Goal: Task Accomplishment & Management: Use online tool/utility

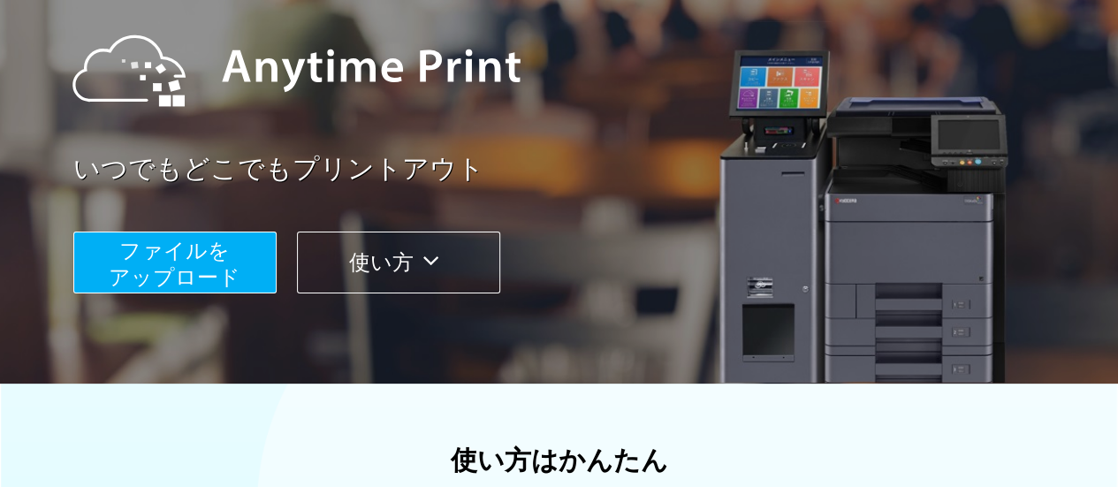
scroll to position [209, 0]
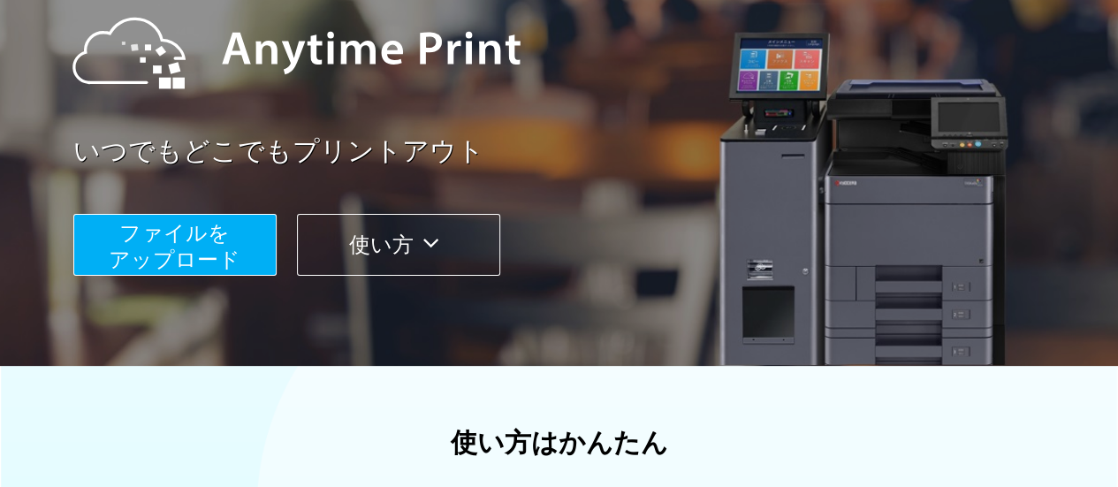
click at [189, 241] on span "ファイルを ​​アップロード" at bounding box center [175, 246] width 132 height 50
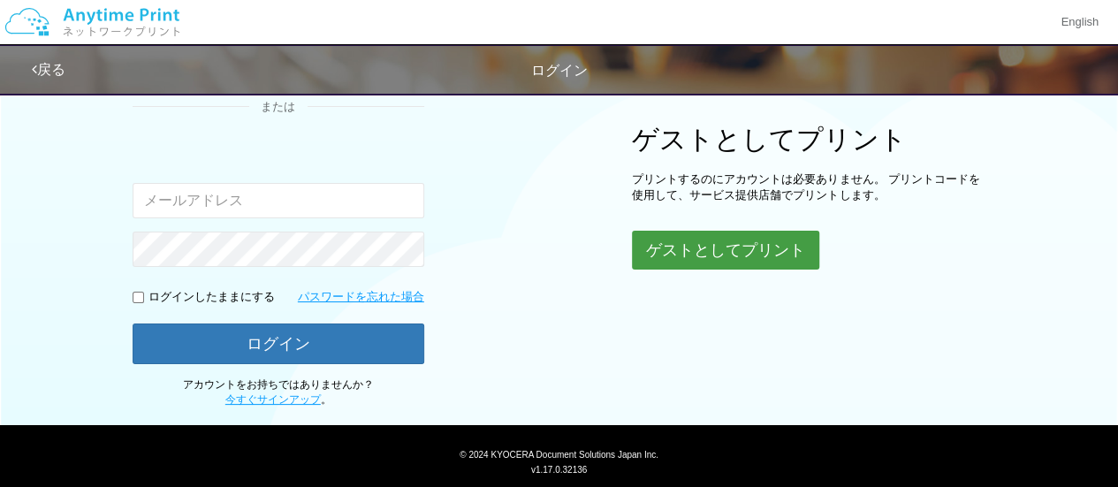
click at [681, 238] on button "ゲストとしてプリント" at bounding box center [725, 250] width 187 height 39
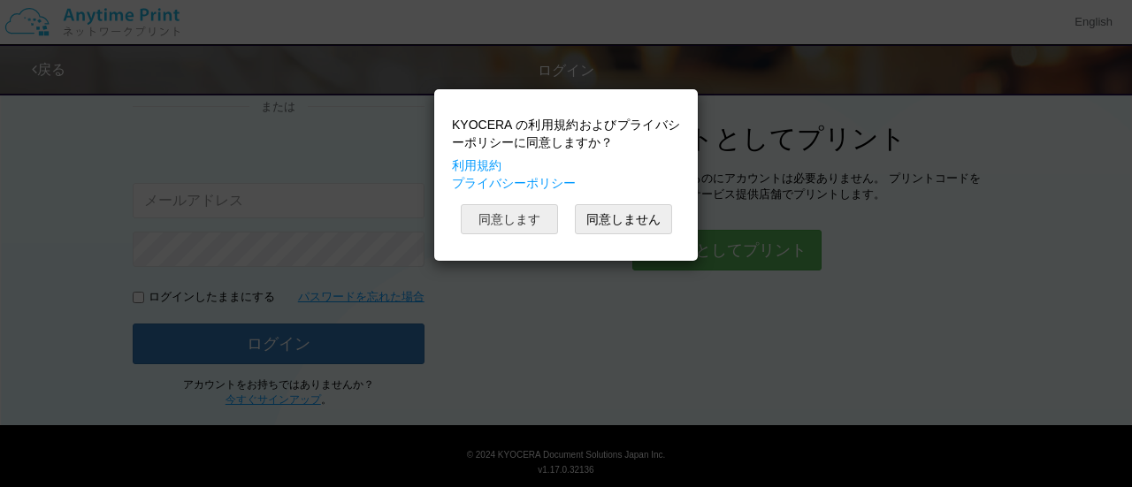
click at [528, 210] on button "同意します" at bounding box center [509, 219] width 97 height 30
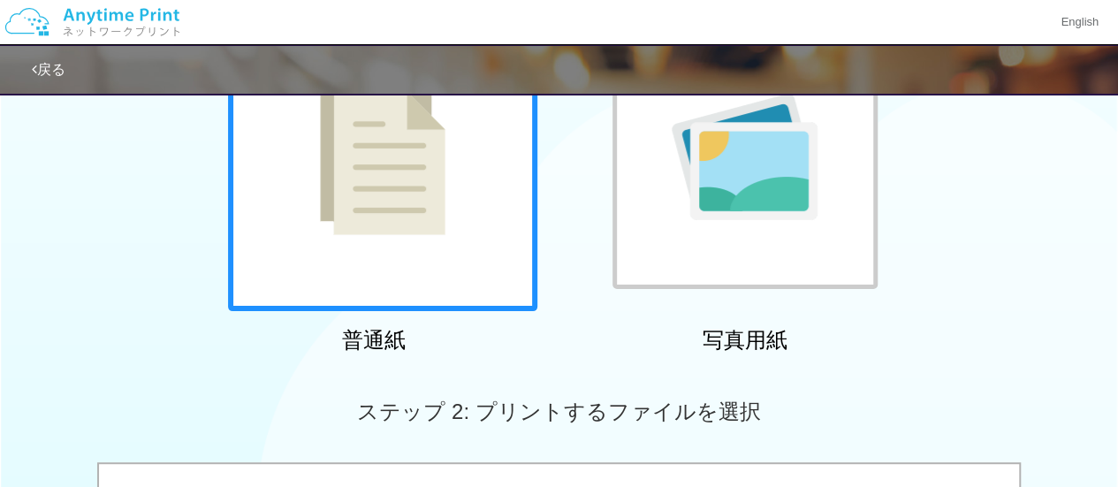
drag, startPoint x: 497, startPoint y: 310, endPoint x: 442, endPoint y: 340, distance: 62.5
click at [442, 340] on h2 "普通紙" at bounding box center [373, 340] width 309 height 23
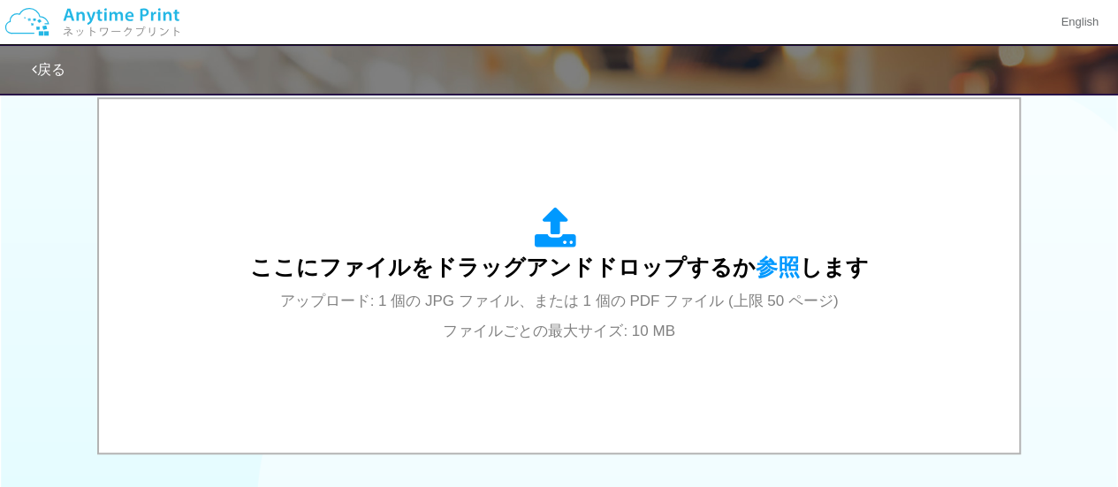
scroll to position [576, 0]
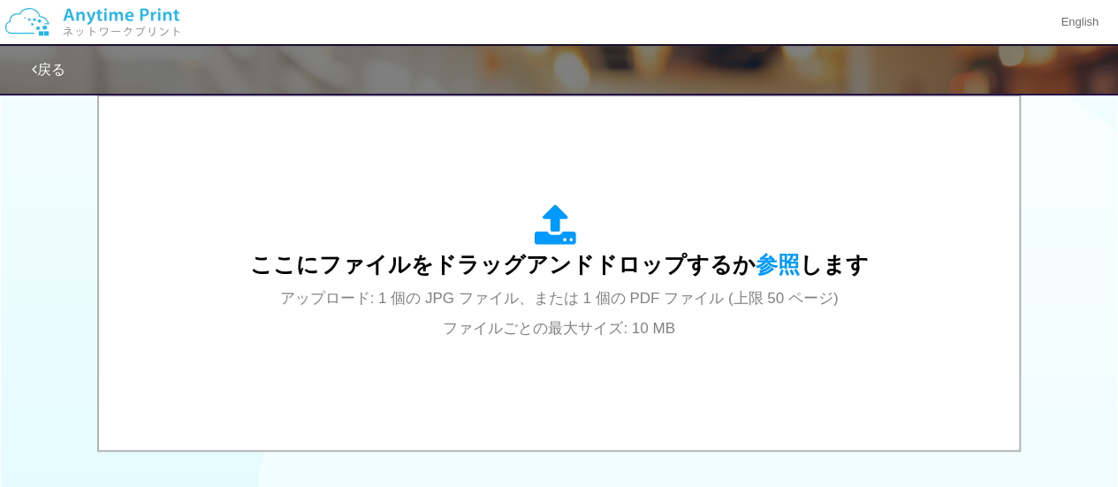
click at [442, 340] on div "ここにファイルをドラッグアンドドロップするか 参照 します アップロード: 1 個の JPG ファイル、または 1 個の PDF ファイル (上限 50 ペー…" at bounding box center [559, 273] width 619 height 138
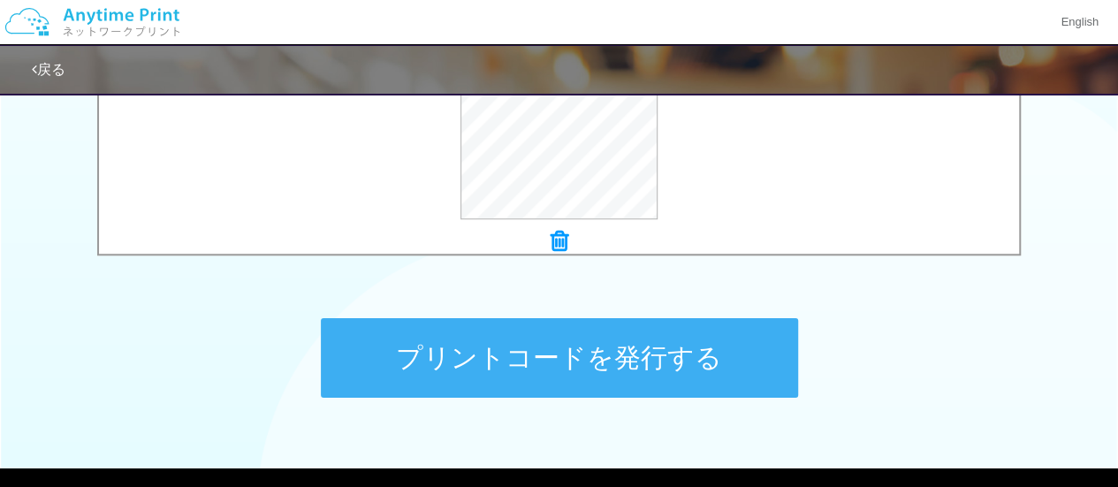
scroll to position [769, 0]
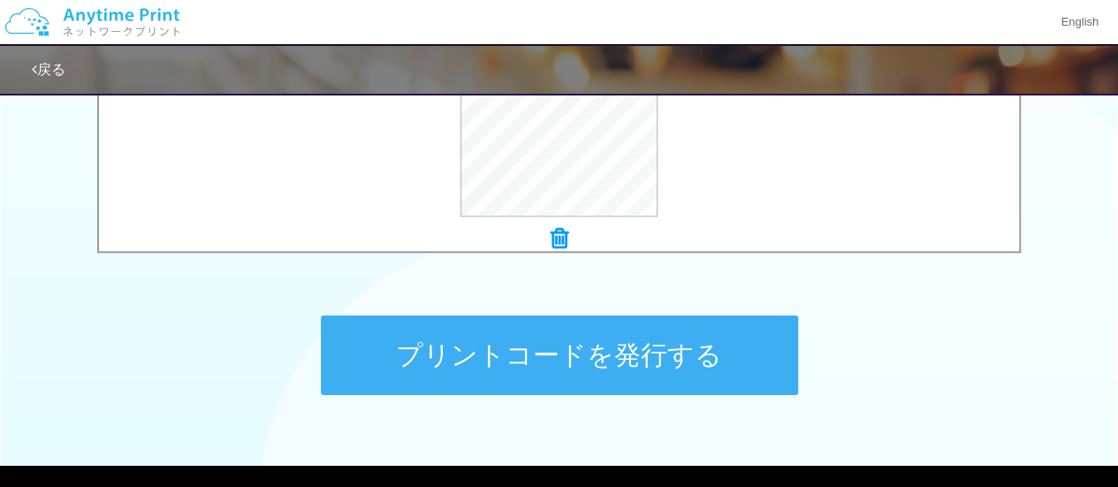
click at [557, 365] on button "プリントコードを発行する" at bounding box center [559, 356] width 477 height 80
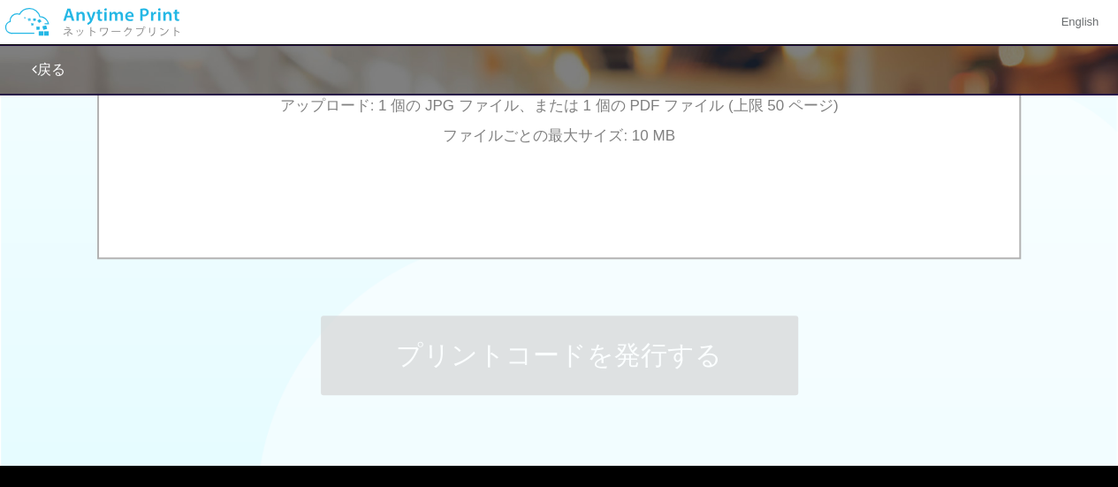
scroll to position [0, 0]
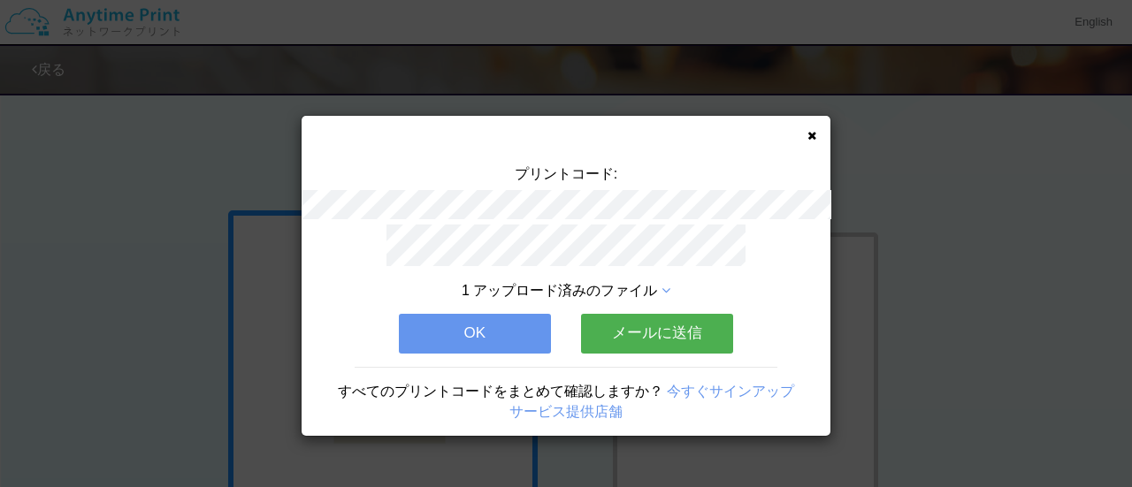
click at [502, 314] on button "OK" at bounding box center [475, 333] width 152 height 39
